Goal: Information Seeking & Learning: Learn about a topic

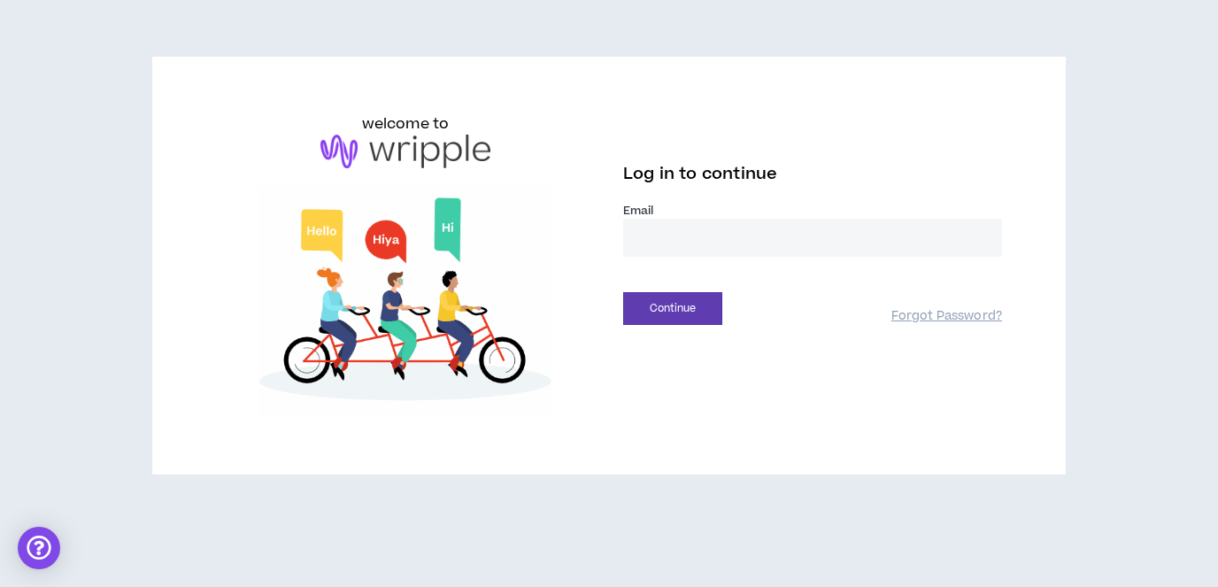
click at [684, 235] on input "email" at bounding box center [812, 238] width 379 height 38
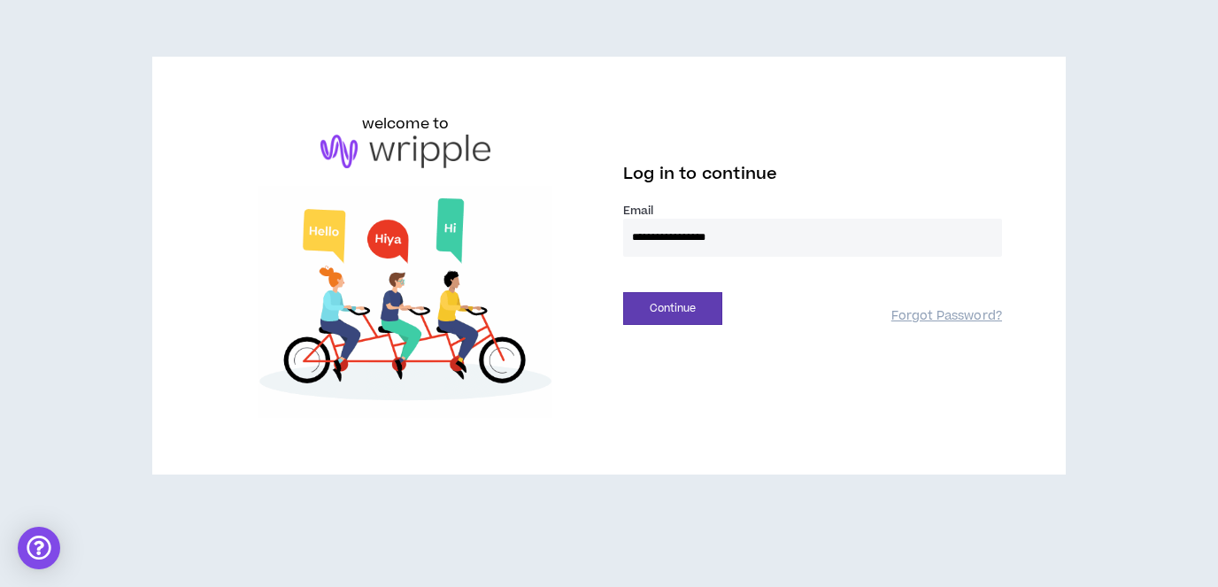
type input "**********"
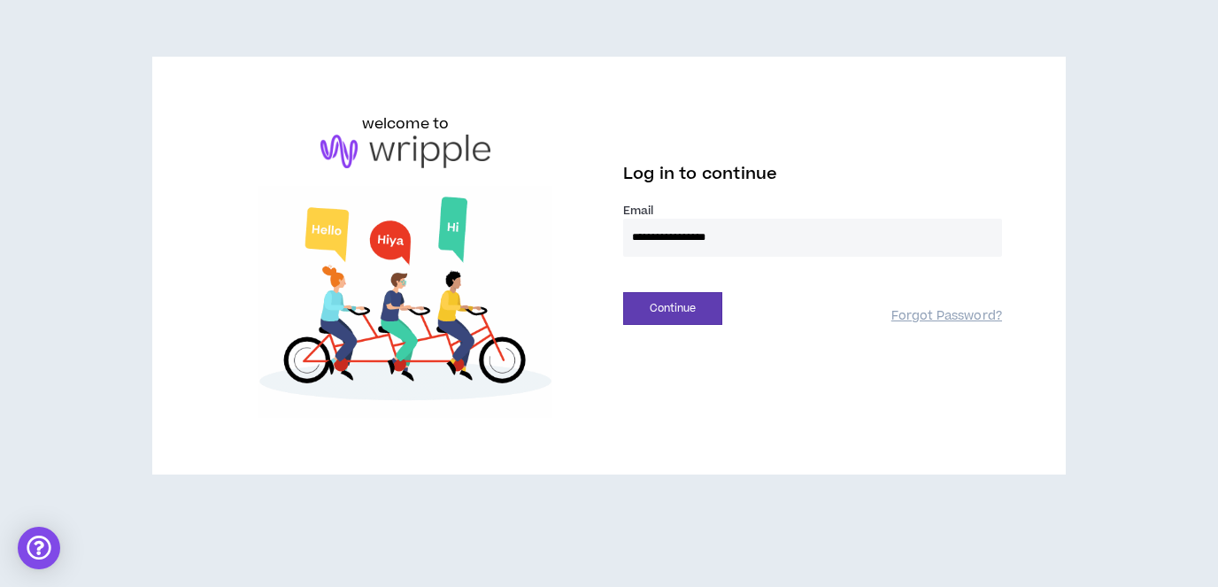
click at [623, 292] on button "Continue" at bounding box center [672, 308] width 99 height 33
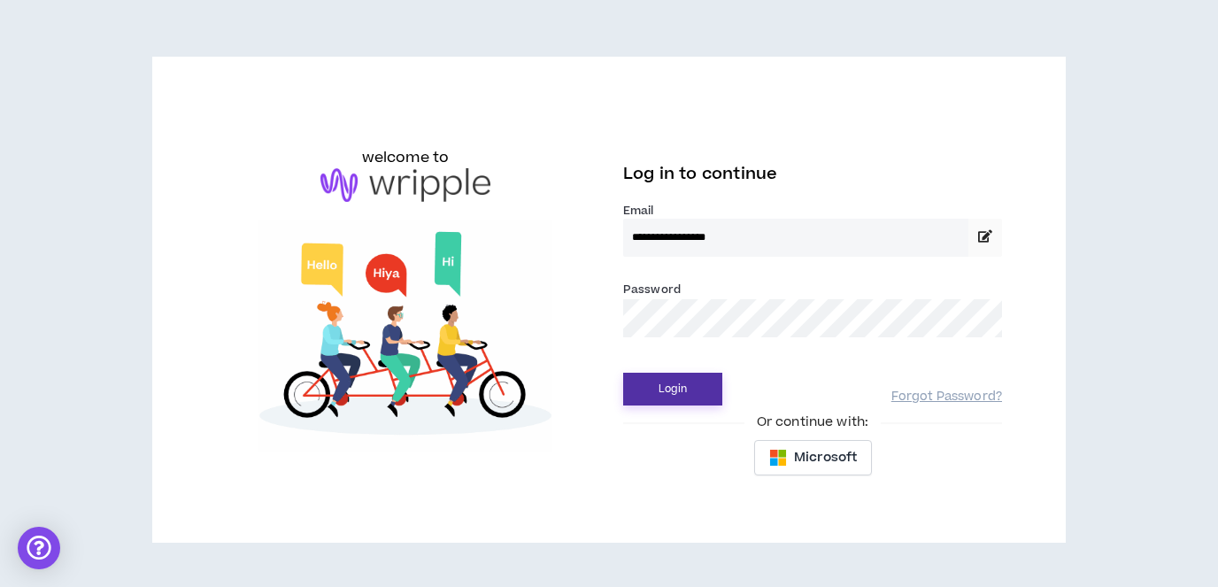
click at [673, 395] on button "Login" at bounding box center [672, 389] width 99 height 33
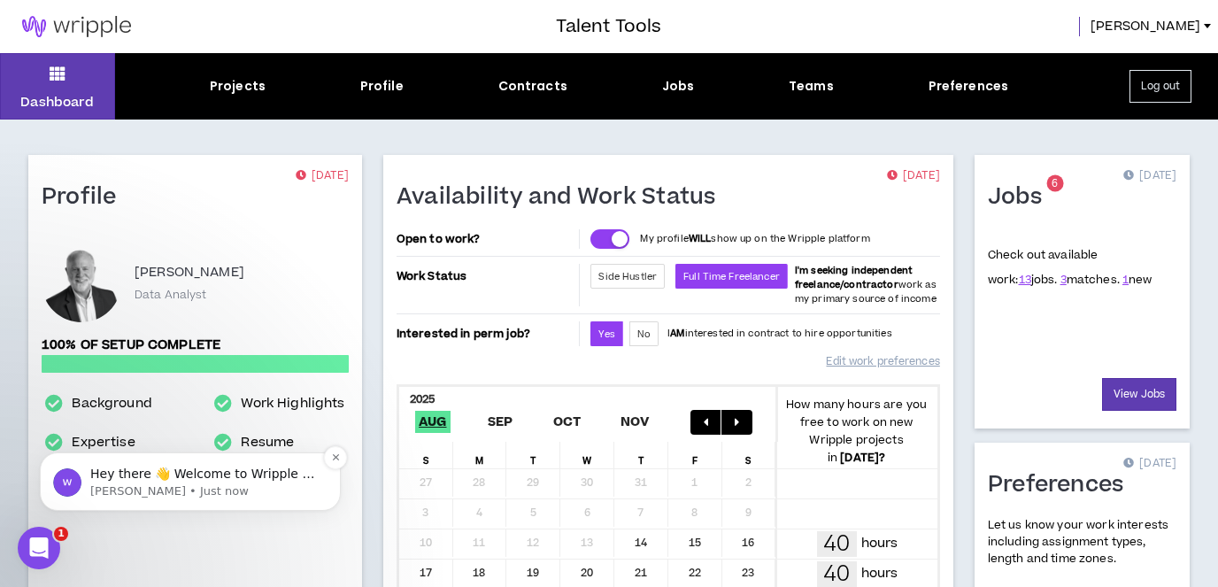
click at [211, 474] on p "Hey there 👋 Welcome to Wripple 🙌 Take a look around! If you have any questions,…" at bounding box center [204, 475] width 228 height 18
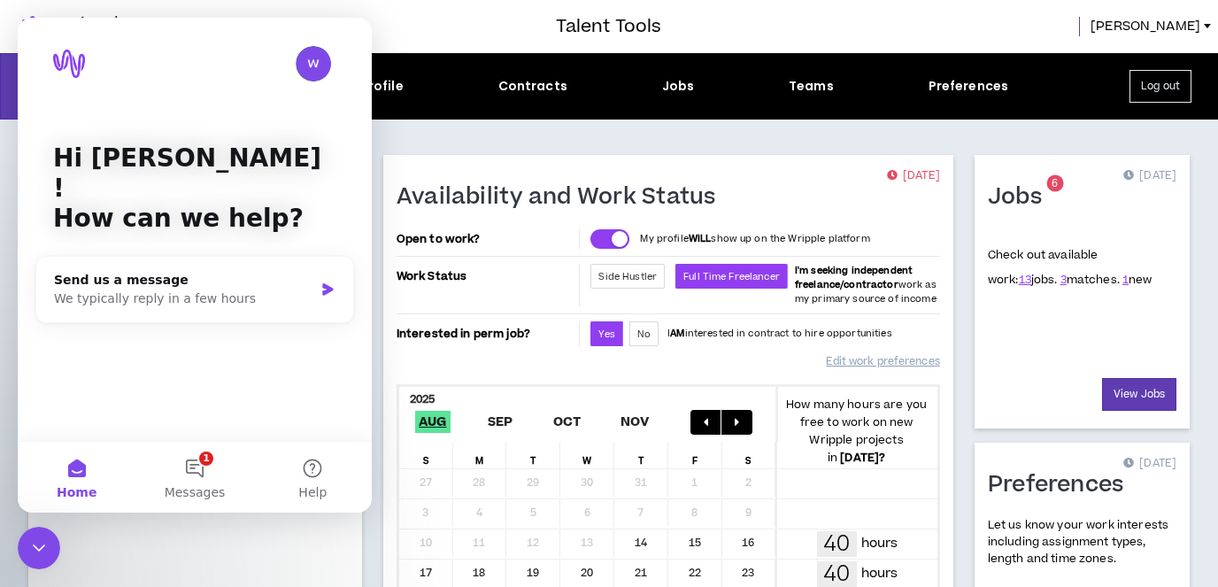
click at [446, 21] on div at bounding box center [278, 26] width 556 height 53
click at [204, 467] on button "1 Messages" at bounding box center [194, 477] width 118 height 71
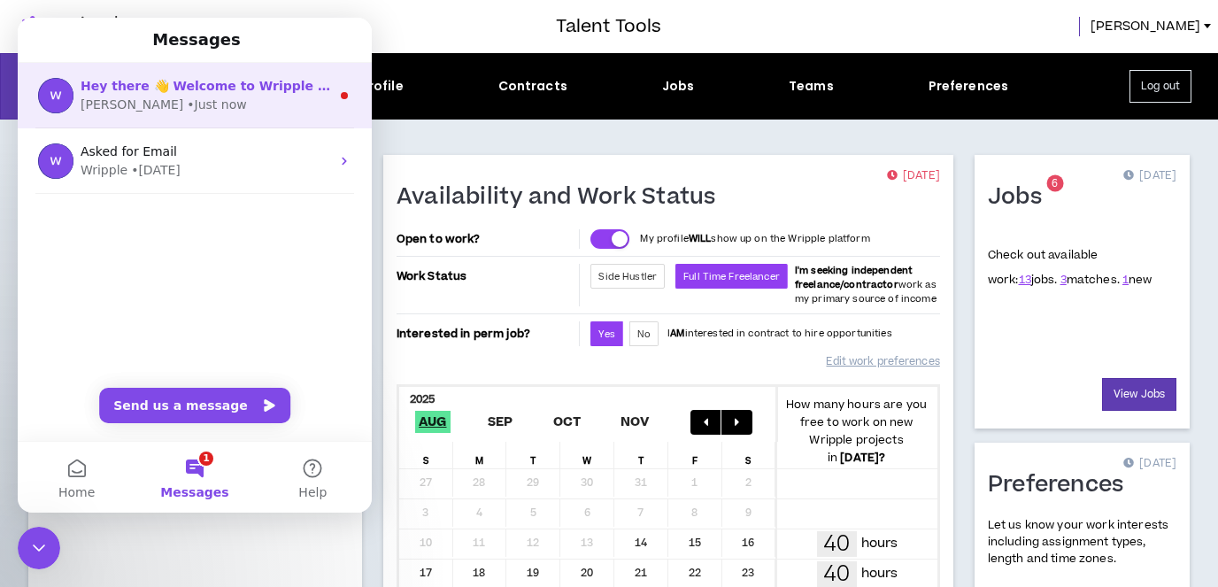
click at [192, 90] on span "Hey there 👋 Welcome to Wripple 🙌 Take a look around! If you have any questions,…" at bounding box center [527, 86] width 893 height 14
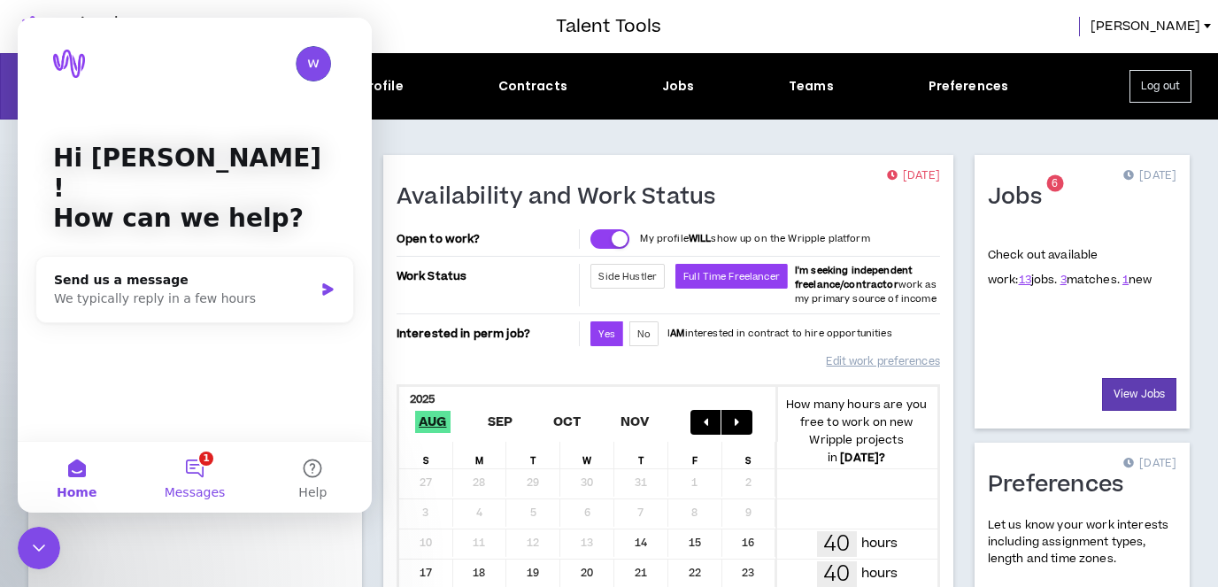
click at [198, 462] on button "1 Messages" at bounding box center [194, 477] width 118 height 71
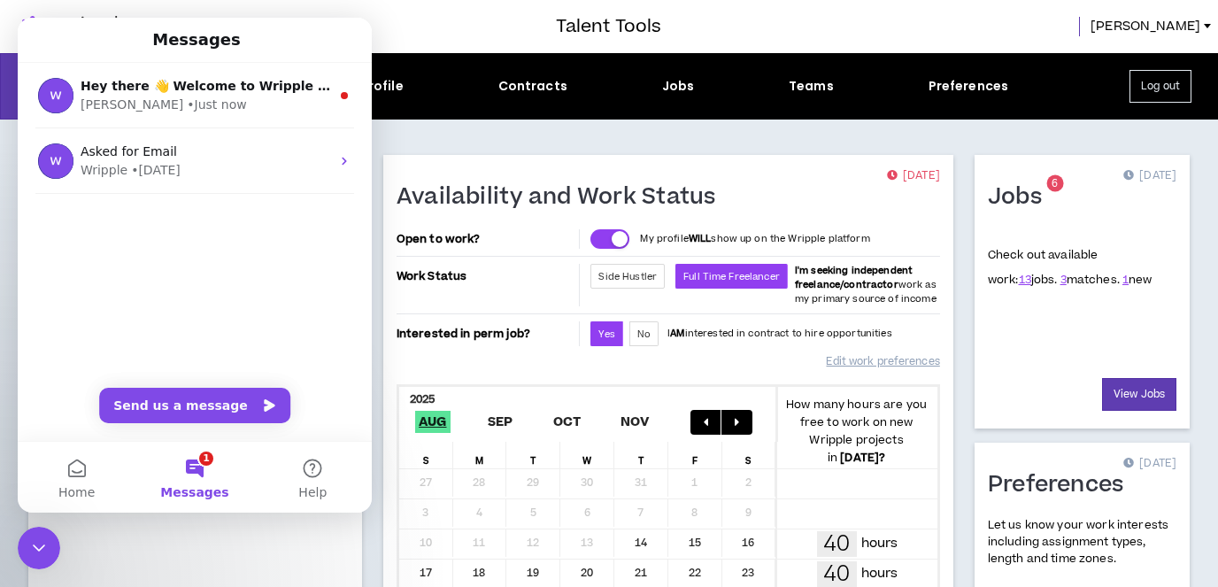
click at [753, 35] on div "[PERSON_NAME]" at bounding box center [940, 26] width 556 height 19
click at [682, 89] on div "Jobs" at bounding box center [678, 86] width 33 height 19
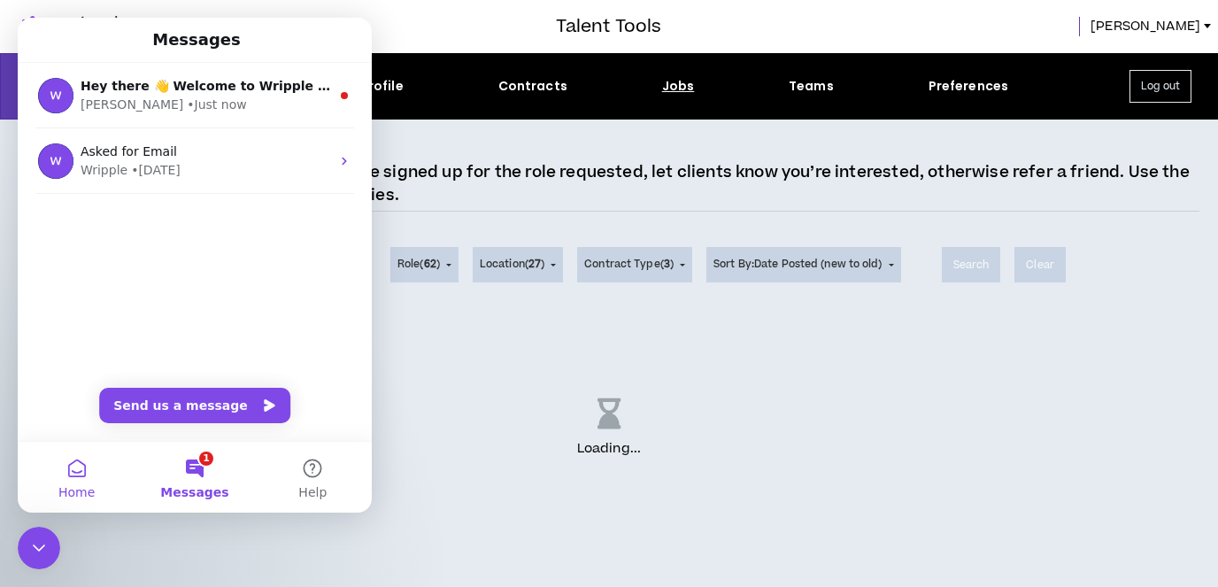
click at [86, 478] on button "Home" at bounding box center [77, 477] width 118 height 71
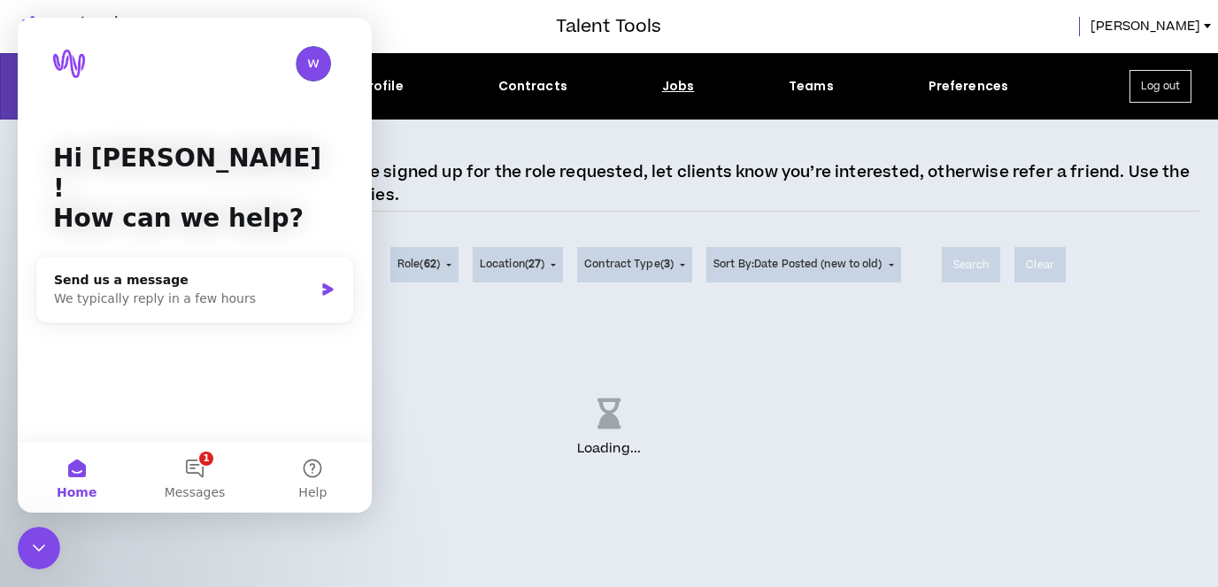
click at [317, 64] on img "Intercom messenger" at bounding box center [313, 63] width 35 height 35
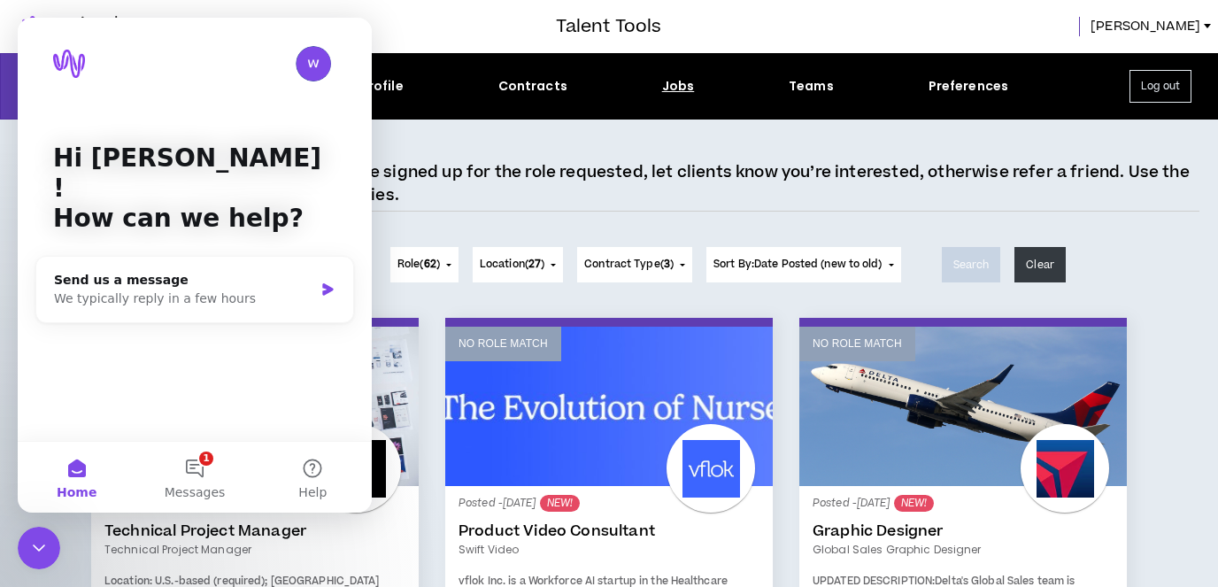
click at [35, 557] on icon "Close Intercom Messenger" at bounding box center [38, 547] width 21 height 21
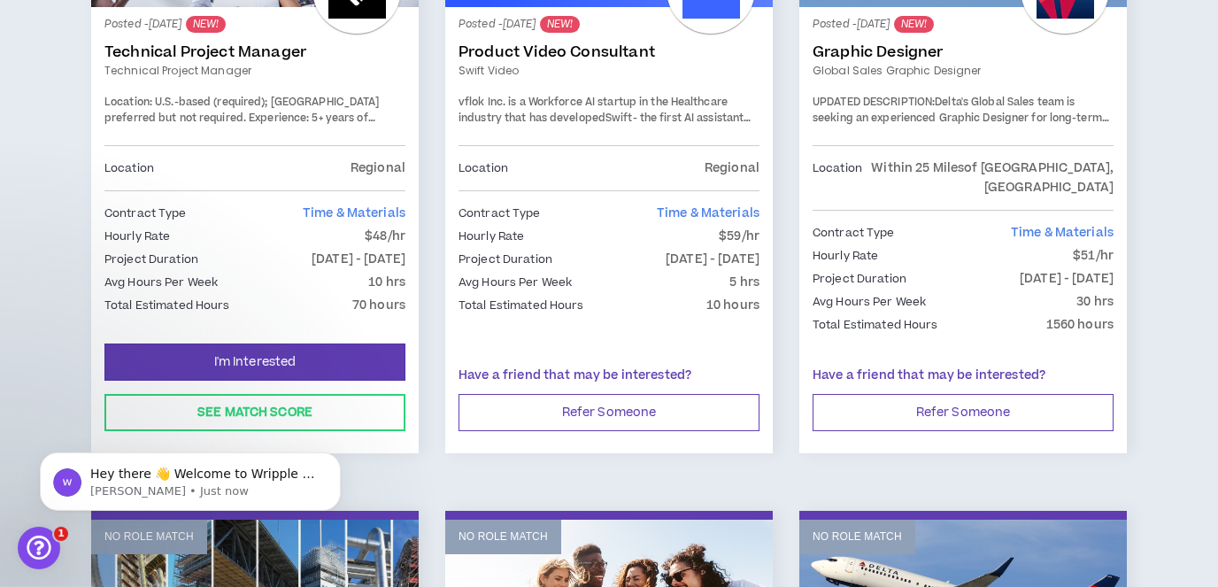
scroll to position [507, 0]
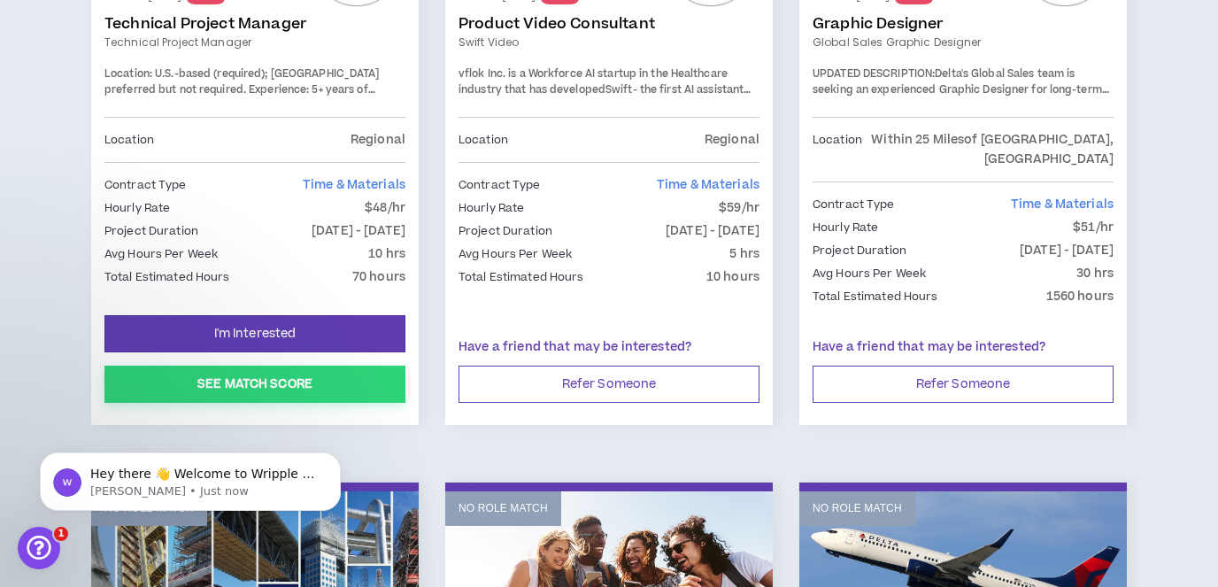
click at [314, 366] on button "See Match Score" at bounding box center [254, 384] width 301 height 37
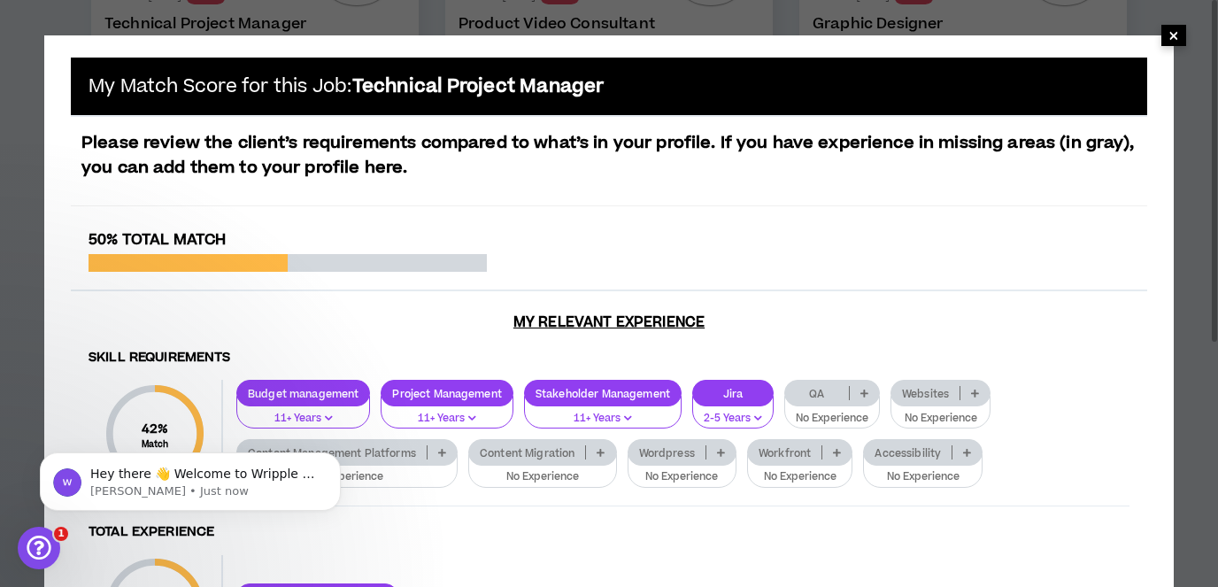
click at [1177, 28] on span "×" at bounding box center [1174, 35] width 11 height 21
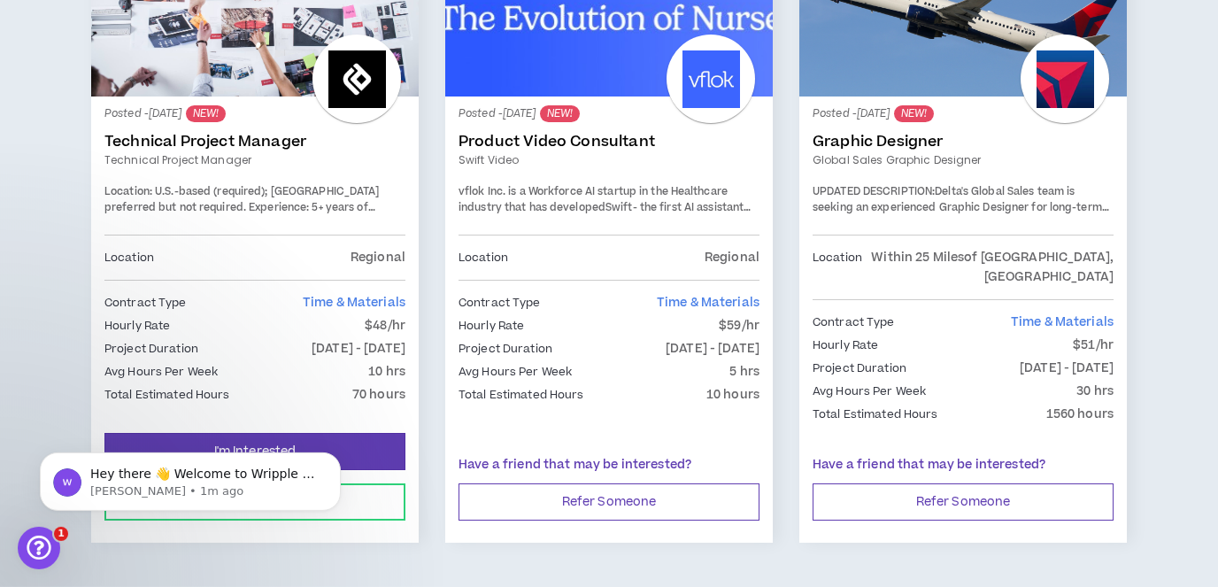
scroll to position [317, 0]
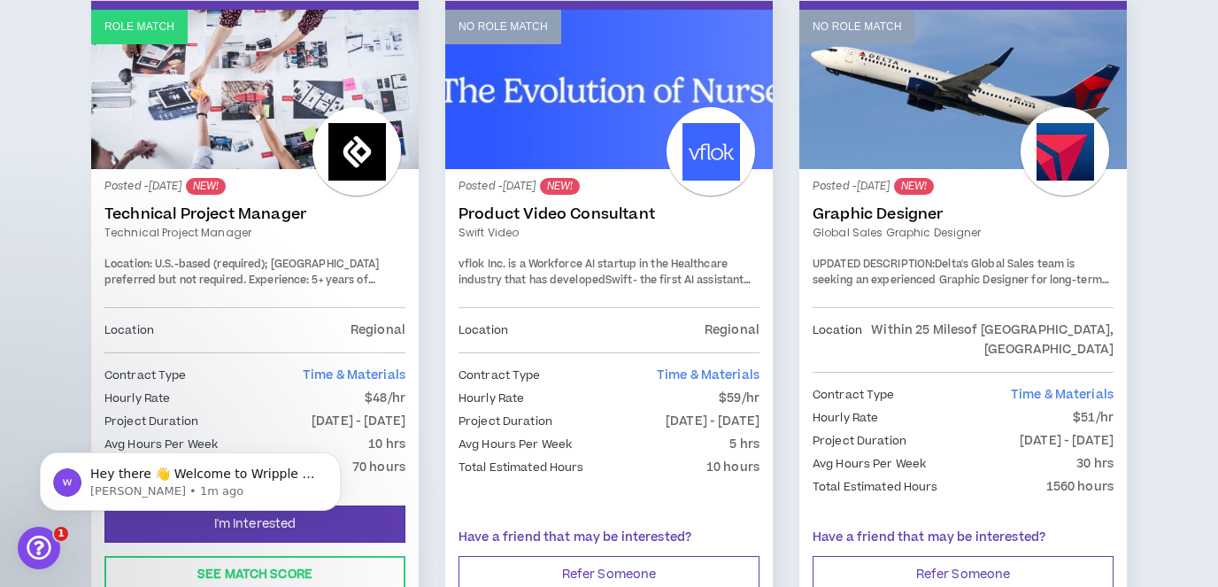
click at [614, 102] on link "No Role Match" at bounding box center [609, 89] width 328 height 159
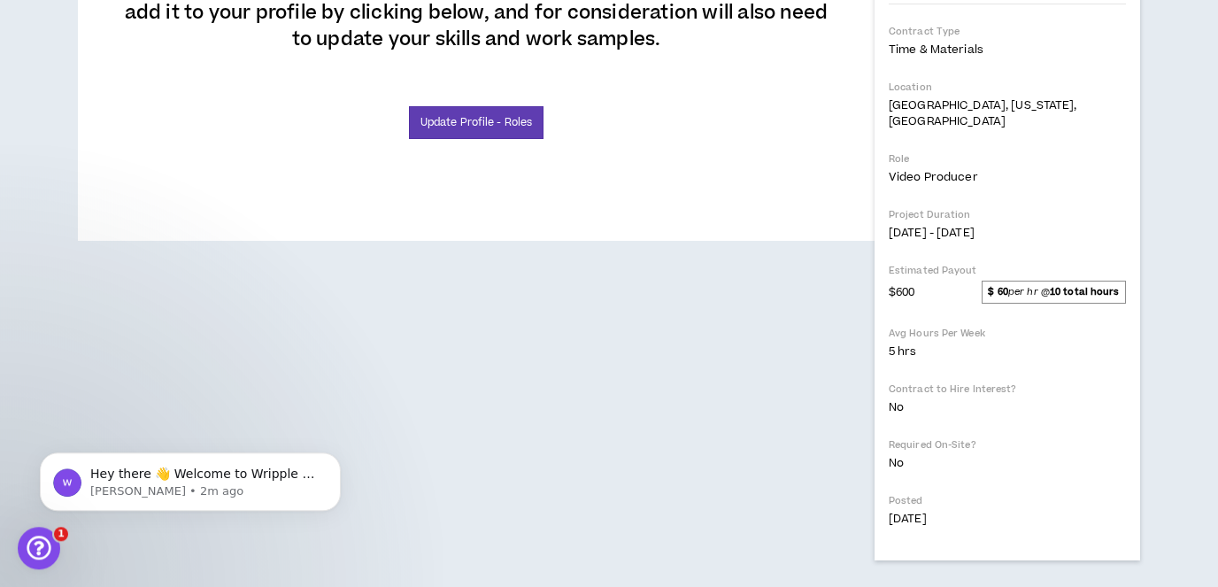
scroll to position [630, 0]
